Goal: Navigation & Orientation: Find specific page/section

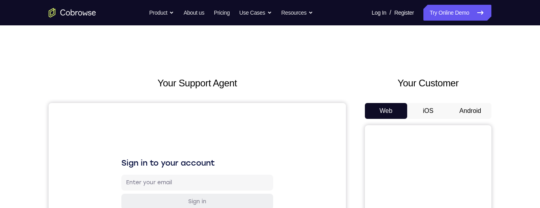
click at [474, 110] on button "Android" at bounding box center [470, 111] width 42 height 16
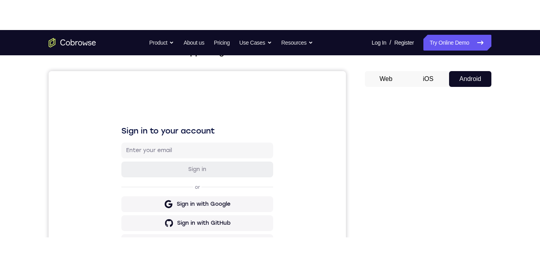
scroll to position [62, 0]
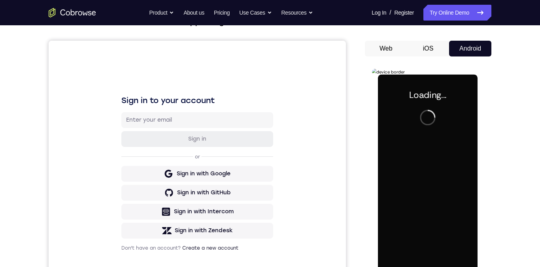
click at [438, 184] on div at bounding box center [428, 185] width 100 height 221
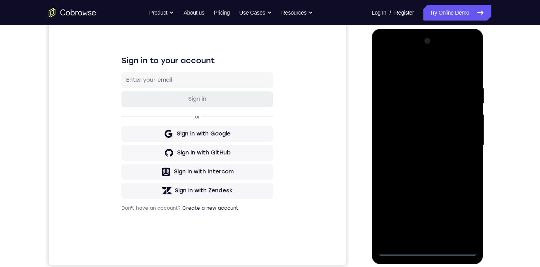
click at [430, 207] on div at bounding box center [428, 145] width 100 height 221
click at [429, 207] on div at bounding box center [428, 145] width 100 height 221
click at [462, 207] on div at bounding box center [428, 145] width 100 height 221
click at [394, 67] on div at bounding box center [428, 145] width 100 height 221
click at [464, 143] on div at bounding box center [428, 145] width 100 height 221
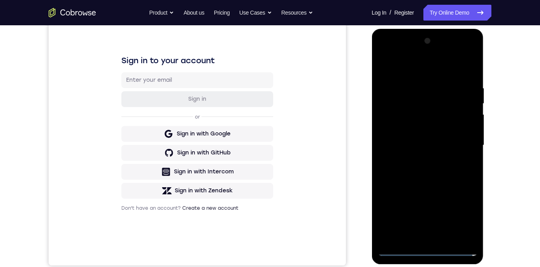
scroll to position [121, 0]
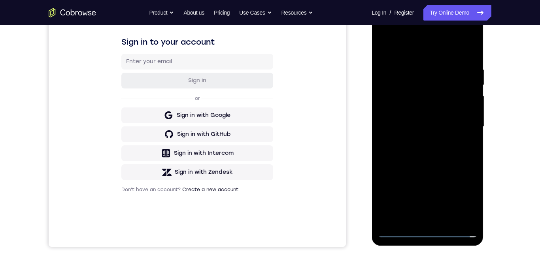
click at [422, 207] on div at bounding box center [428, 126] width 100 height 221
click at [420, 207] on div at bounding box center [428, 126] width 100 height 221
click at [421, 207] on div at bounding box center [428, 126] width 100 height 221
click at [419, 207] on div at bounding box center [428, 126] width 100 height 221
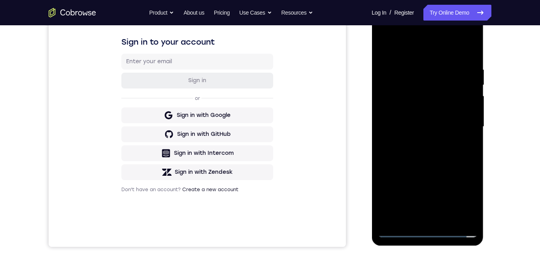
scroll to position [133, 0]
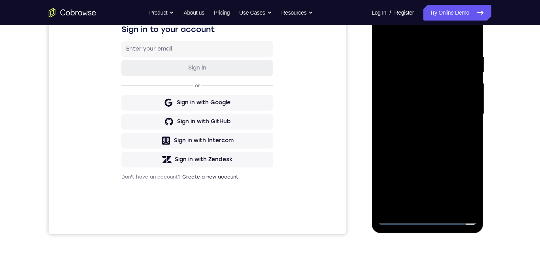
click at [422, 207] on div at bounding box center [428, 114] width 100 height 221
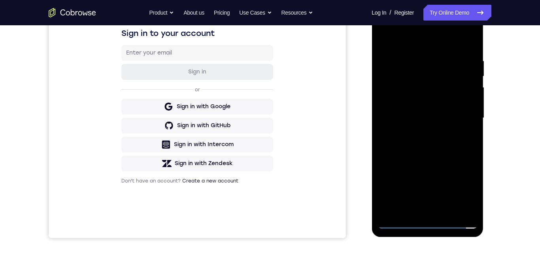
scroll to position [123, 0]
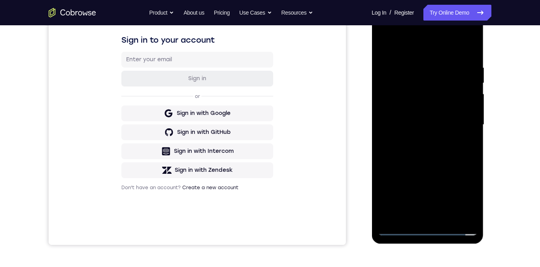
click at [420, 207] on div at bounding box center [428, 124] width 100 height 221
click at [419, 207] on div at bounding box center [428, 124] width 100 height 221
click at [420, 207] on div at bounding box center [428, 124] width 100 height 221
click at [423, 207] on div at bounding box center [428, 124] width 100 height 221
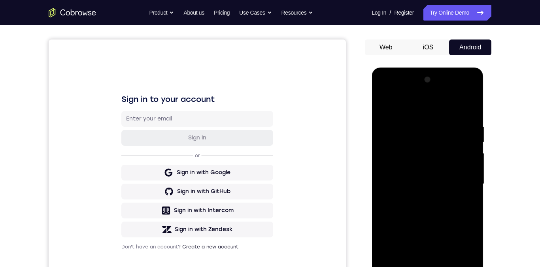
click at [431, 55] on button "iOS" at bounding box center [428, 48] width 42 height 16
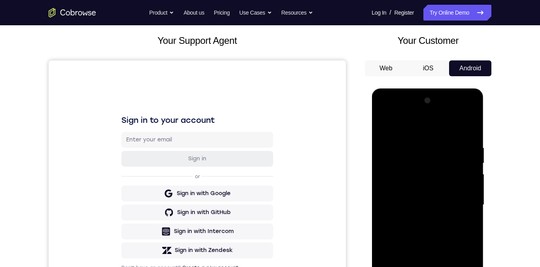
click at [478, 68] on button "Android" at bounding box center [470, 69] width 42 height 16
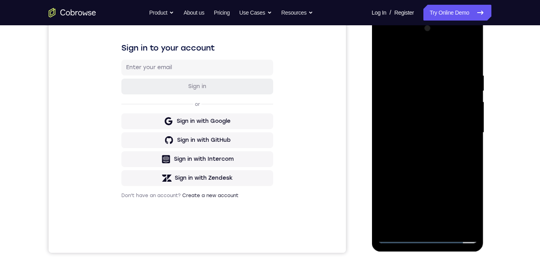
click at [418, 207] on div at bounding box center [428, 132] width 100 height 221
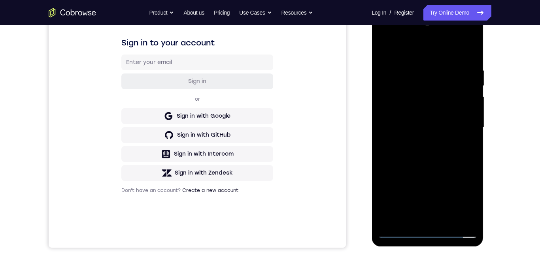
click at [419, 207] on div at bounding box center [428, 127] width 100 height 221
click at [418, 207] on div at bounding box center [428, 127] width 100 height 221
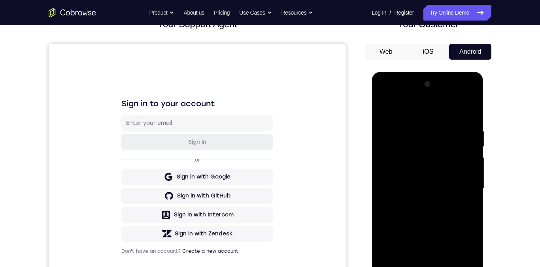
scroll to position [107, 0]
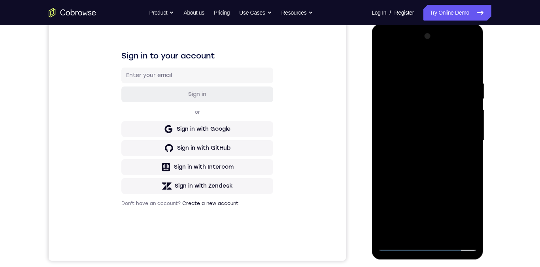
click at [416, 207] on div at bounding box center [428, 140] width 100 height 221
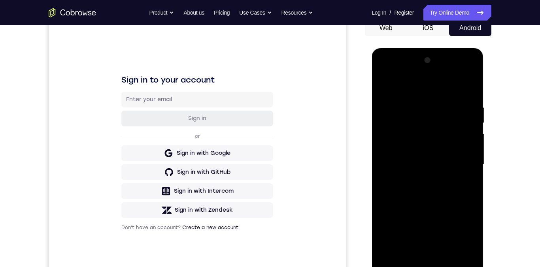
scroll to position [74, 0]
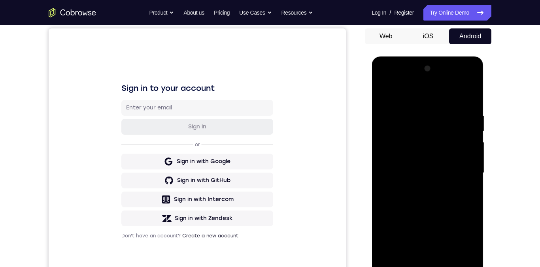
click at [410, 165] on div at bounding box center [428, 172] width 100 height 221
click at [387, 97] on div at bounding box center [428, 172] width 100 height 221
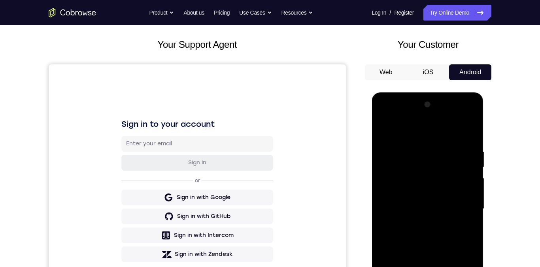
scroll to position [55, 0]
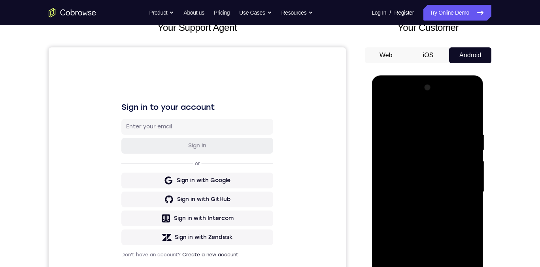
click at [386, 113] on div at bounding box center [428, 191] width 100 height 221
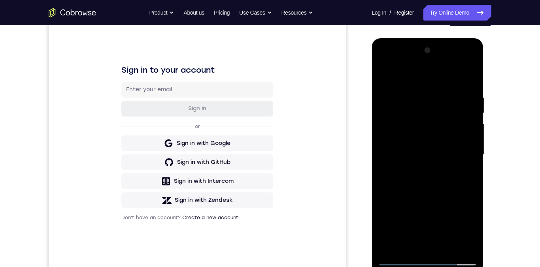
scroll to position [116, 0]
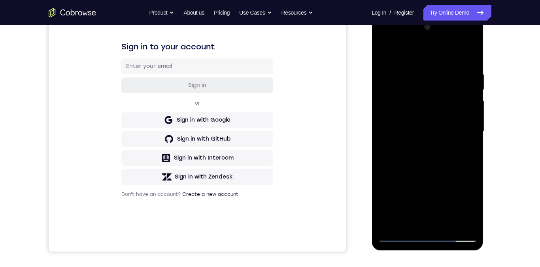
click at [380, 42] on div at bounding box center [428, 131] width 100 height 221
click at [394, 110] on div at bounding box center [428, 131] width 100 height 221
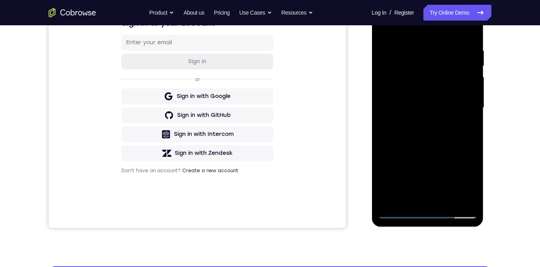
scroll to position [121, 0]
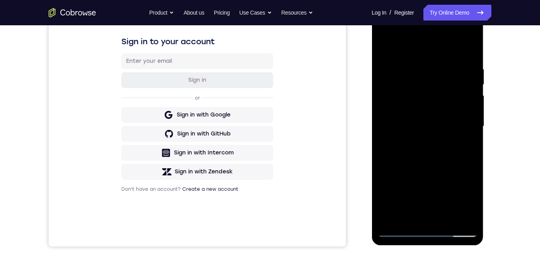
click at [419, 207] on div at bounding box center [428, 126] width 100 height 221
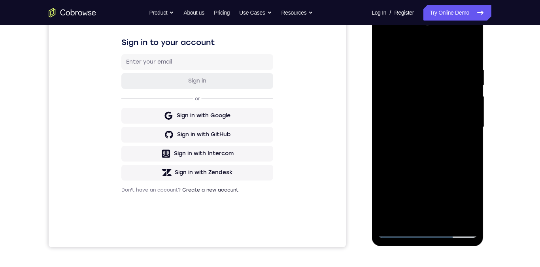
click at [405, 124] on div at bounding box center [428, 127] width 100 height 221
click at [435, 109] on div at bounding box center [428, 127] width 100 height 221
click at [451, 129] on div at bounding box center [428, 127] width 100 height 221
click at [450, 156] on div at bounding box center [428, 127] width 100 height 221
click at [458, 149] on div at bounding box center [428, 127] width 100 height 221
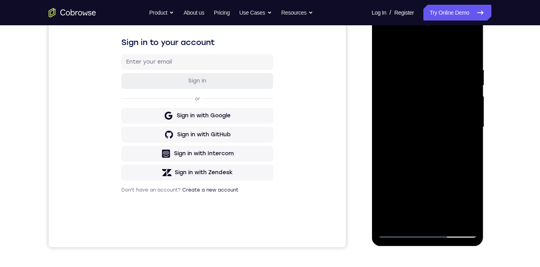
scroll to position [148, 0]
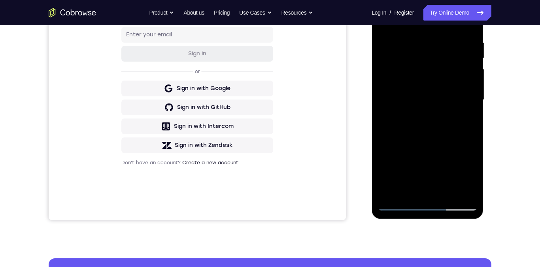
click at [458, 129] on div at bounding box center [428, 99] width 100 height 221
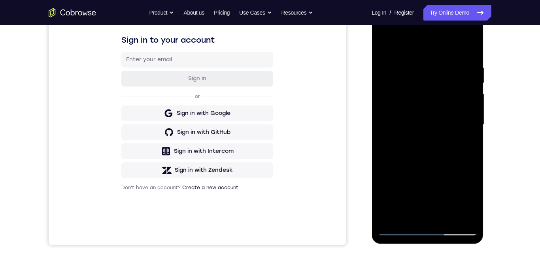
click at [452, 161] on div at bounding box center [428, 124] width 100 height 221
click at [407, 207] on div at bounding box center [428, 124] width 100 height 221
click at [394, 45] on div at bounding box center [428, 124] width 100 height 221
click at [447, 64] on div at bounding box center [428, 124] width 100 height 221
click at [431, 76] on div at bounding box center [428, 124] width 100 height 221
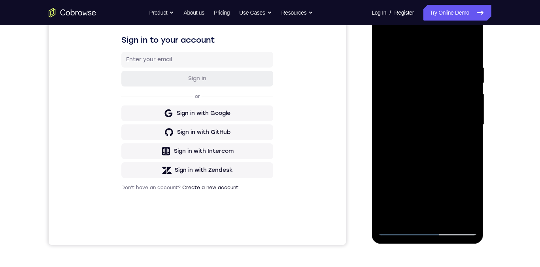
click at [392, 207] on div at bounding box center [428, 124] width 100 height 221
click at [385, 48] on div at bounding box center [428, 124] width 100 height 221
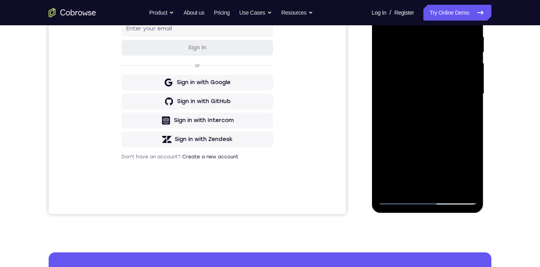
click at [396, 198] on div at bounding box center [428, 93] width 100 height 221
click at [465, 189] on div at bounding box center [428, 93] width 100 height 221
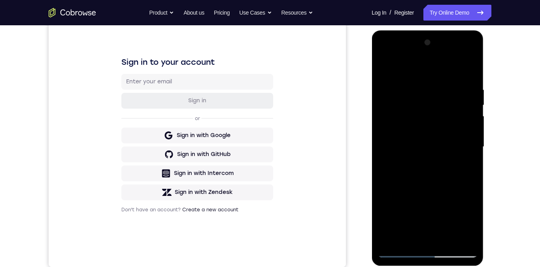
scroll to position [101, 0]
click at [418, 143] on div at bounding box center [428, 146] width 100 height 221
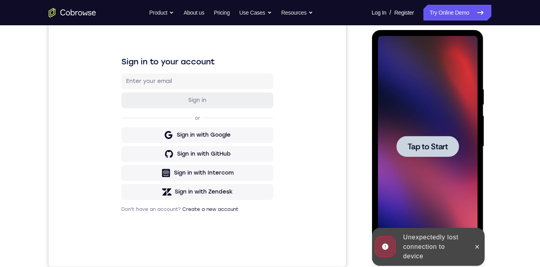
click at [448, 146] on div at bounding box center [427, 146] width 62 height 21
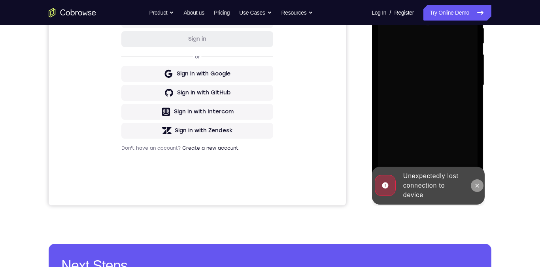
click at [477, 187] on icon at bounding box center [477, 186] width 6 height 6
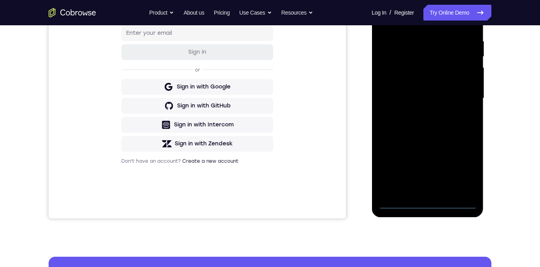
scroll to position [159, 0]
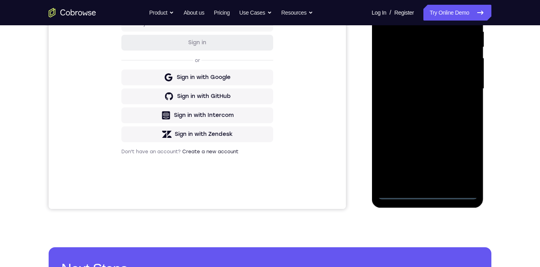
click at [429, 196] on div at bounding box center [428, 88] width 100 height 221
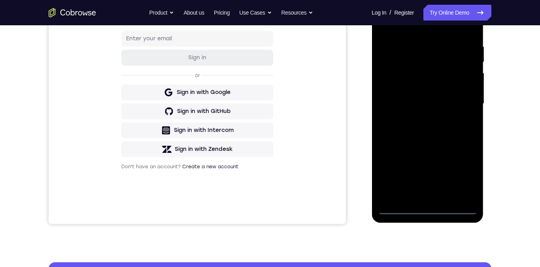
click at [465, 174] on div at bounding box center [428, 103] width 100 height 221
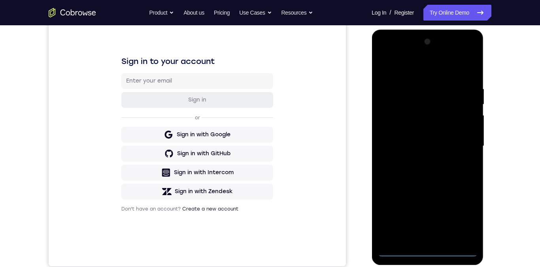
scroll to position [90, 0]
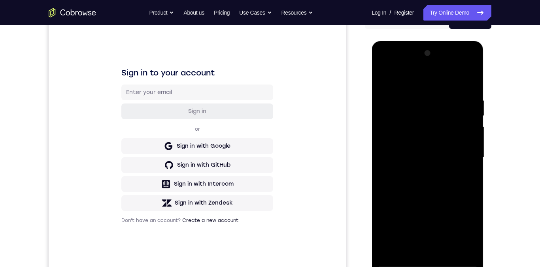
click at [411, 83] on div at bounding box center [428, 157] width 100 height 221
click at [460, 152] on div at bounding box center [428, 157] width 100 height 221
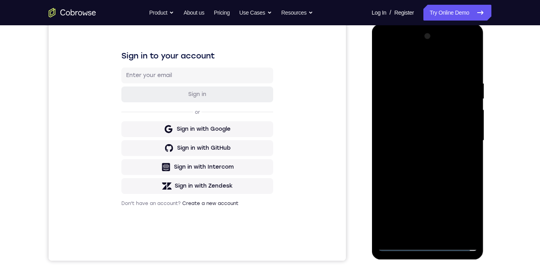
click at [419, 157] on div at bounding box center [428, 140] width 100 height 221
click at [398, 134] on div at bounding box center [428, 140] width 100 height 221
click at [429, 122] on div at bounding box center [428, 140] width 100 height 221
click at [444, 144] on div at bounding box center [428, 140] width 100 height 221
click at [458, 168] on div at bounding box center [428, 140] width 100 height 221
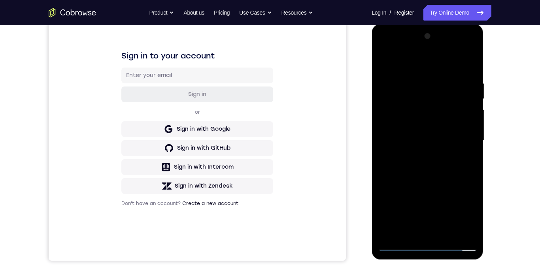
click at [409, 167] on div at bounding box center [428, 140] width 100 height 221
click at [392, 171] on div at bounding box center [428, 140] width 100 height 221
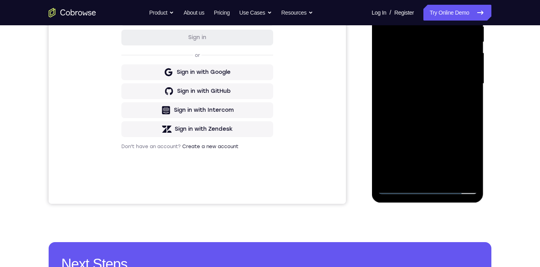
scroll to position [154, 0]
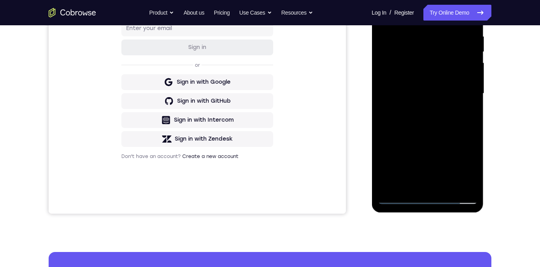
click at [413, 129] on div at bounding box center [428, 93] width 100 height 221
click at [464, 190] on div at bounding box center [428, 93] width 100 height 221
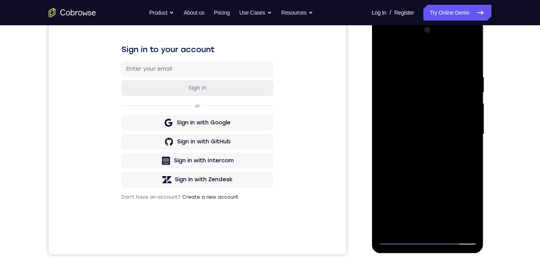
scroll to position [101, 0]
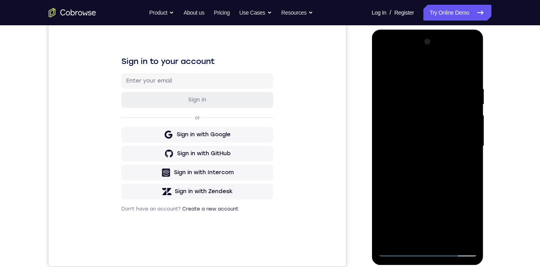
click at [403, 142] on div at bounding box center [428, 146] width 100 height 221
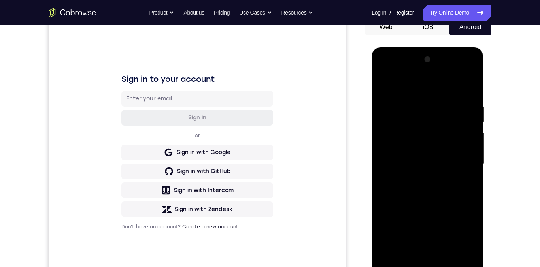
scroll to position [68, 0]
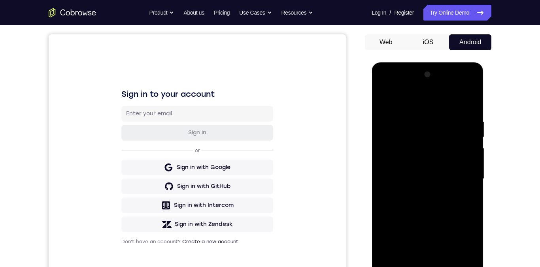
click at [462, 159] on div at bounding box center [428, 178] width 100 height 221
click at [465, 158] on div at bounding box center [428, 178] width 100 height 221
click at [471, 79] on div at bounding box center [428, 178] width 100 height 221
click at [419, 174] on div at bounding box center [428, 178] width 100 height 221
click at [462, 140] on div at bounding box center [428, 178] width 100 height 221
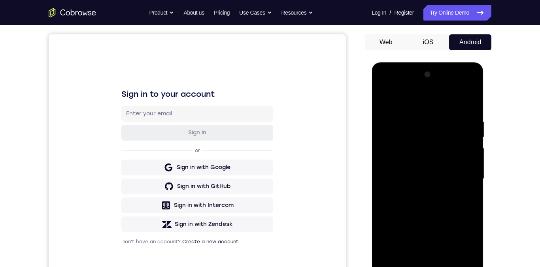
click at [471, 158] on div at bounding box center [428, 178] width 100 height 221
click at [462, 156] on div at bounding box center [428, 178] width 100 height 221
click at [431, 141] on div at bounding box center [428, 178] width 100 height 221
click at [460, 79] on div at bounding box center [428, 178] width 100 height 221
click at [445, 138] on div at bounding box center [428, 178] width 100 height 221
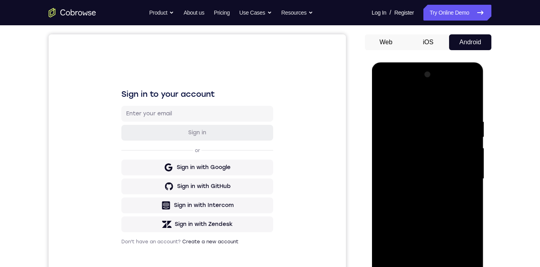
click at [389, 175] on div at bounding box center [428, 178] width 100 height 221
click at [458, 80] on div at bounding box center [428, 178] width 100 height 221
click at [441, 139] on div at bounding box center [428, 178] width 100 height 221
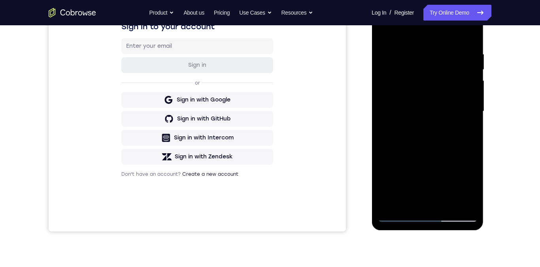
scroll to position [93, 0]
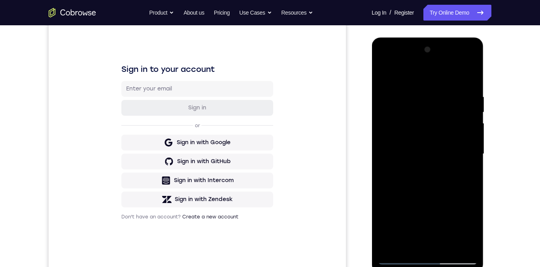
click at [462, 145] on div at bounding box center [428, 154] width 100 height 221
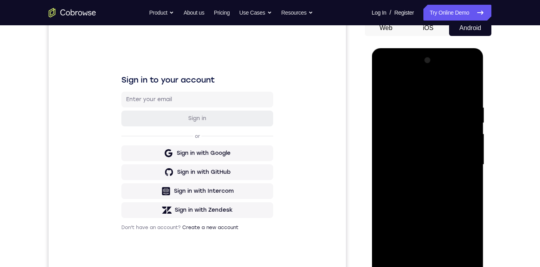
scroll to position [57, 0]
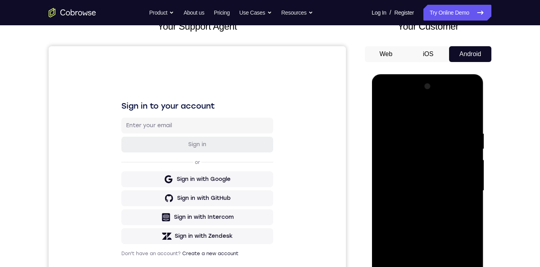
click at [469, 90] on div at bounding box center [428, 190] width 100 height 221
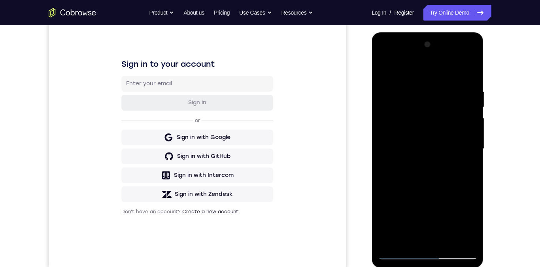
scroll to position [103, 0]
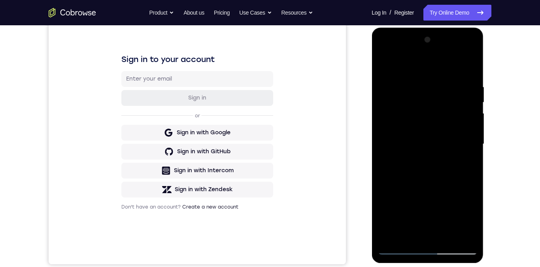
click at [405, 137] on div at bounding box center [428, 144] width 100 height 221
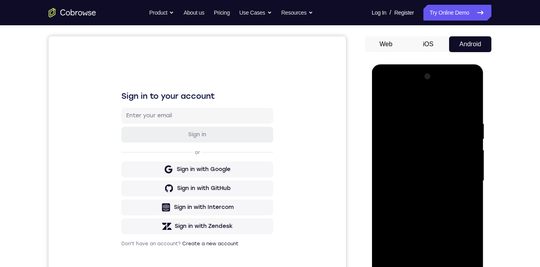
click at [470, 82] on div at bounding box center [428, 180] width 100 height 221
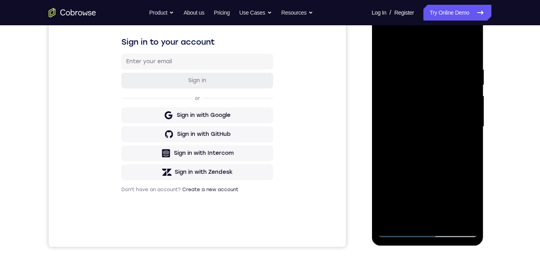
scroll to position [130, 0]
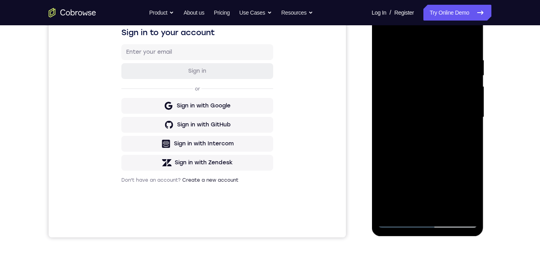
click at [413, 63] on div at bounding box center [428, 117] width 100 height 221
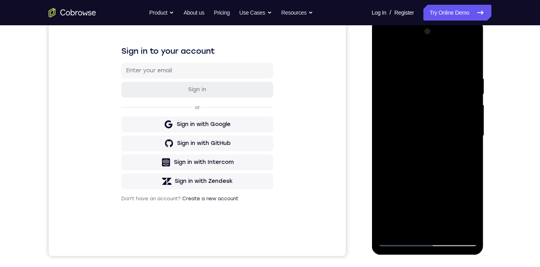
scroll to position [82, 0]
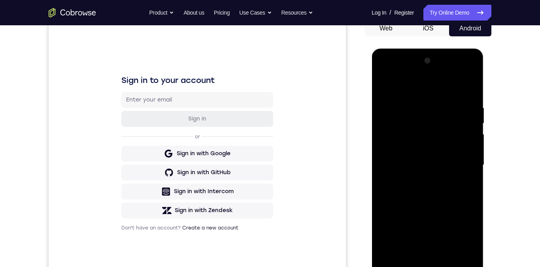
click at [387, 86] on div at bounding box center [428, 165] width 100 height 221
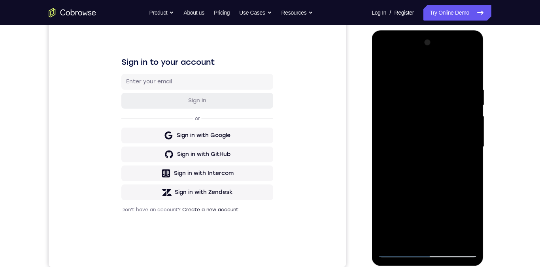
click at [402, 141] on div at bounding box center [428, 146] width 100 height 221
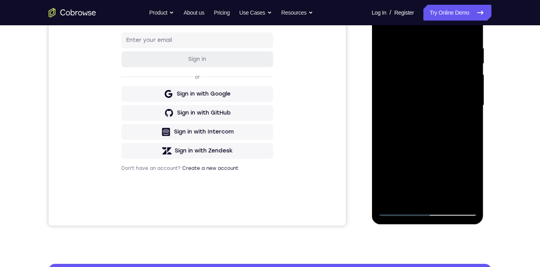
scroll to position [154, 0]
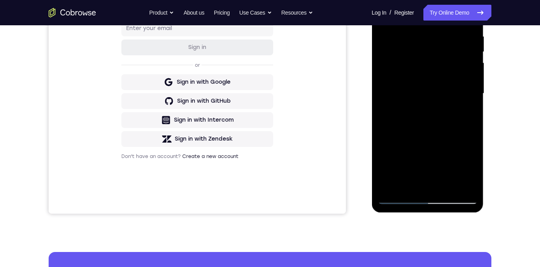
click at [460, 189] on div at bounding box center [428, 93] width 100 height 221
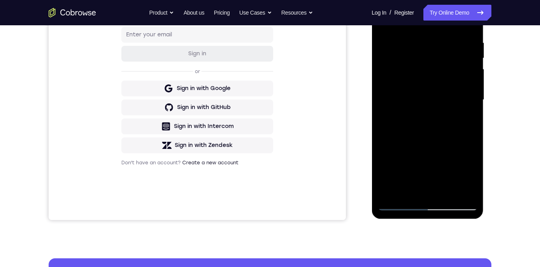
click at [471, 155] on div at bounding box center [428, 99] width 100 height 221
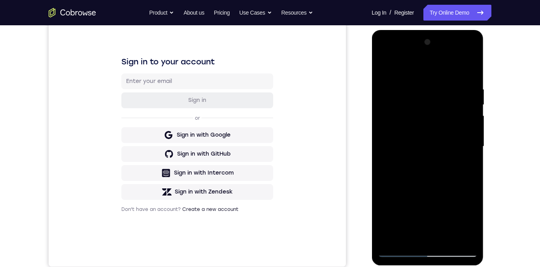
click at [465, 153] on div at bounding box center [428, 146] width 100 height 221
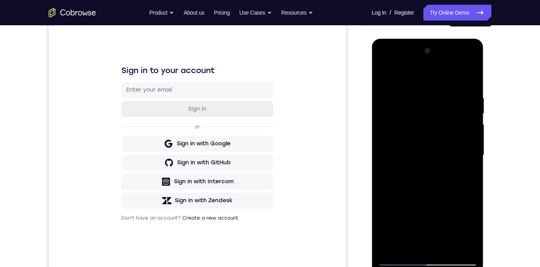
scroll to position [31, 0]
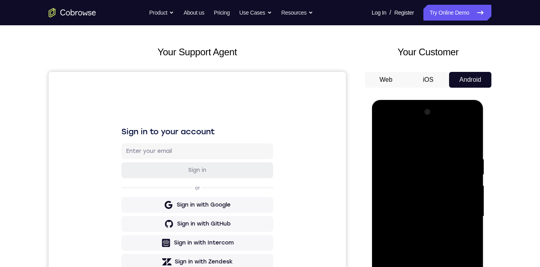
click at [460, 117] on div at bounding box center [428, 216] width 100 height 221
click at [452, 177] on div at bounding box center [428, 216] width 100 height 221
click at [471, 115] on div at bounding box center [428, 216] width 100 height 221
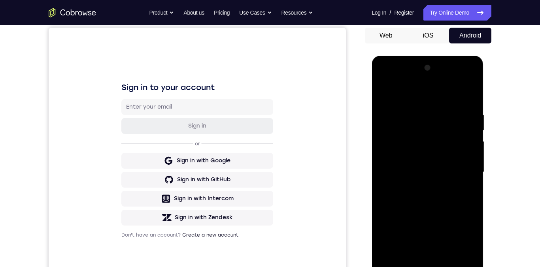
scroll to position [93, 0]
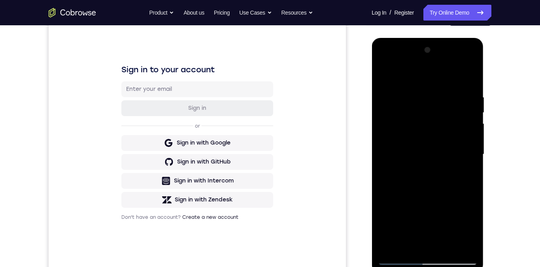
click at [400, 149] on div at bounding box center [428, 154] width 100 height 221
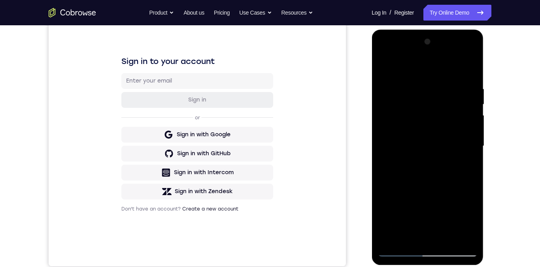
scroll to position [0, 0]
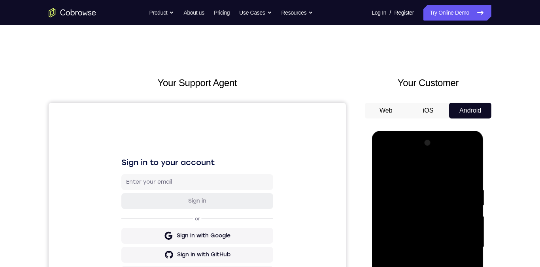
click at [396, 142] on div at bounding box center [428, 247] width 100 height 221
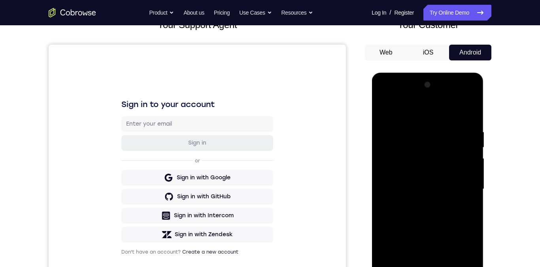
scroll to position [96, 0]
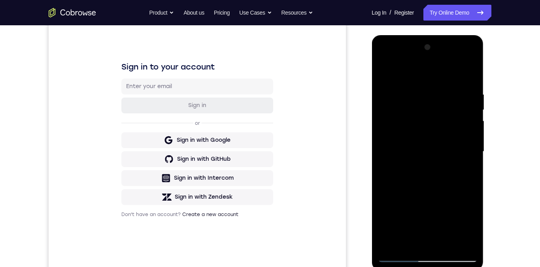
click at [406, 147] on div at bounding box center [428, 151] width 100 height 221
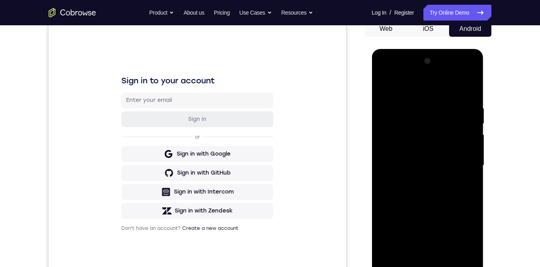
scroll to position [66, 0]
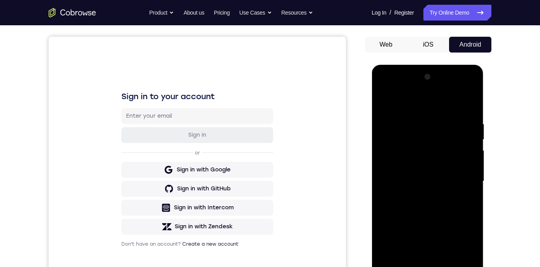
click at [397, 77] on div at bounding box center [428, 181] width 100 height 221
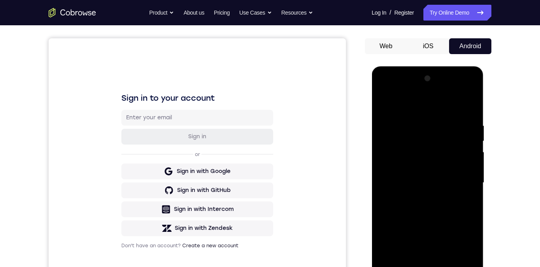
scroll to position [72, 0]
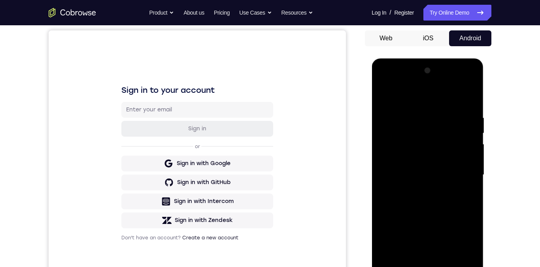
click at [400, 169] on div at bounding box center [428, 174] width 100 height 221
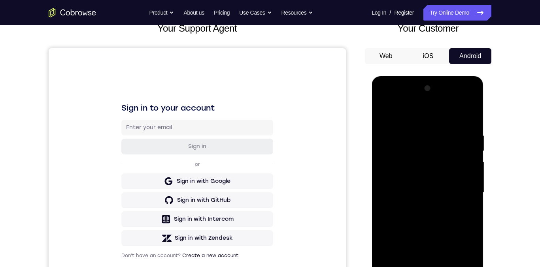
scroll to position [54, 0]
click at [388, 92] on div at bounding box center [428, 193] width 100 height 221
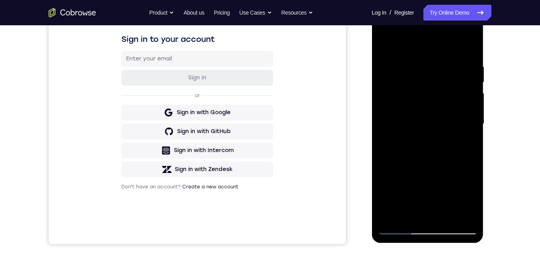
scroll to position [124, 0]
click at [452, 53] on div at bounding box center [428, 123] width 100 height 221
click at [501, 83] on div "Your Support Agent Your Customer Web iOS Android Next Steps We’d be happy to gi…" at bounding box center [270, 162] width 506 height 522
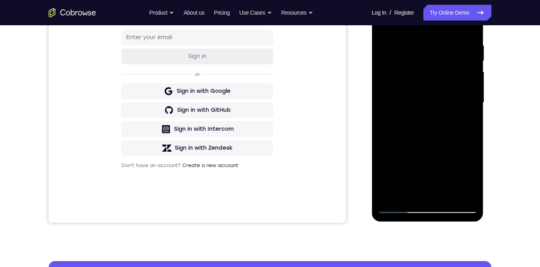
click at [401, 66] on div at bounding box center [428, 102] width 100 height 221
click at [453, 38] on div at bounding box center [428, 102] width 100 height 221
click at [404, 105] on div at bounding box center [428, 102] width 100 height 221
